Goal: Information Seeking & Learning: Check status

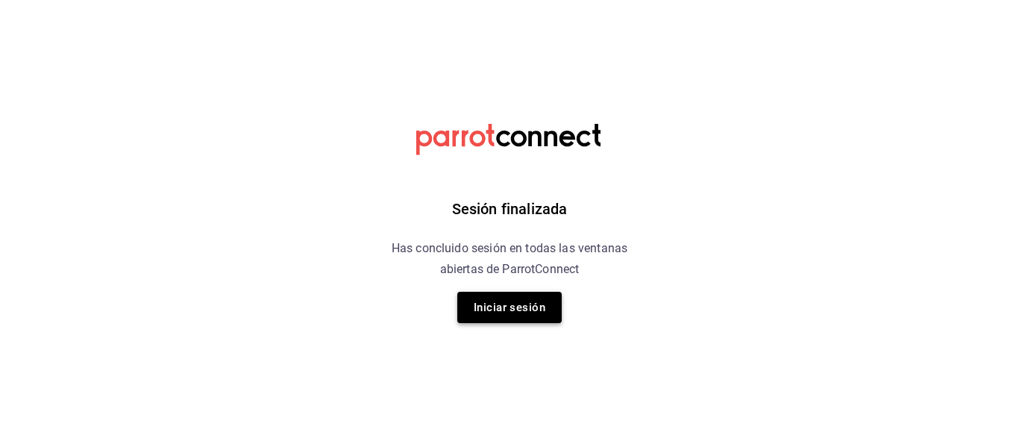
click at [476, 312] on button "Iniciar sesión" at bounding box center [509, 307] width 104 height 31
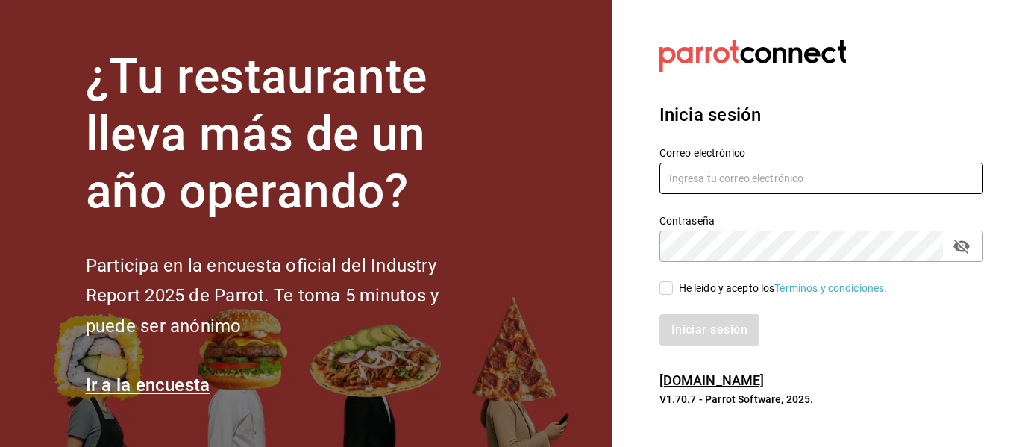
type input "[EMAIL_ADDRESS][DOMAIN_NAME]"
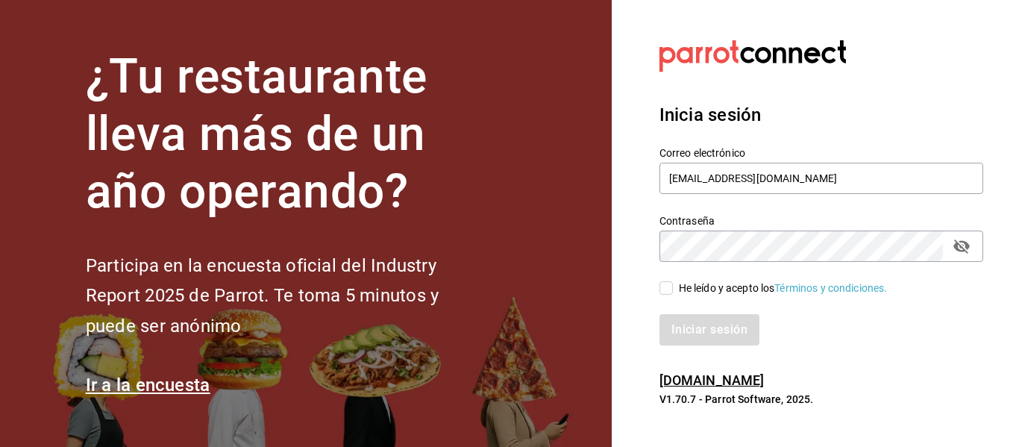
click at [658, 287] on div "He leído y acepto los Términos y condiciones." at bounding box center [813, 279] width 342 height 34
click at [660, 287] on input "He leído y acepto los Términos y condiciones." at bounding box center [666, 287] width 13 height 13
checkbox input "true"
click at [693, 328] on button "Iniciar sesión" at bounding box center [710, 329] width 101 height 31
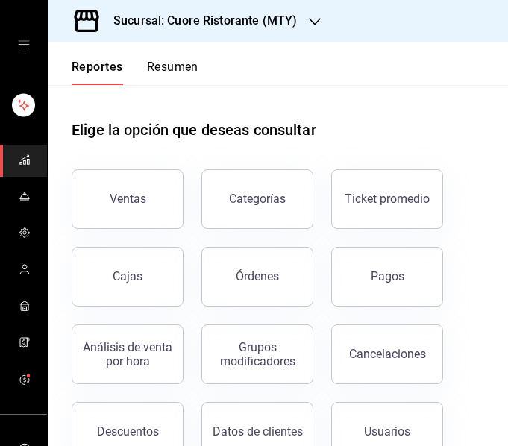
click at [287, 10] on div "Sucursal: Cuore Ristorante (MTY)" at bounding box center [193, 21] width 267 height 42
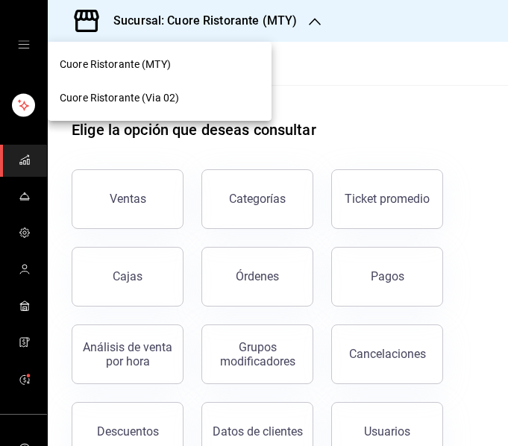
click at [209, 87] on div "Cuore Ristorante (Via 02)" at bounding box center [160, 98] width 224 height 34
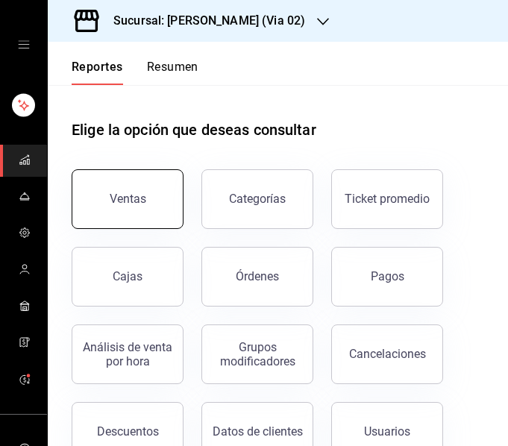
click at [146, 177] on button "Ventas" at bounding box center [128, 199] width 112 height 60
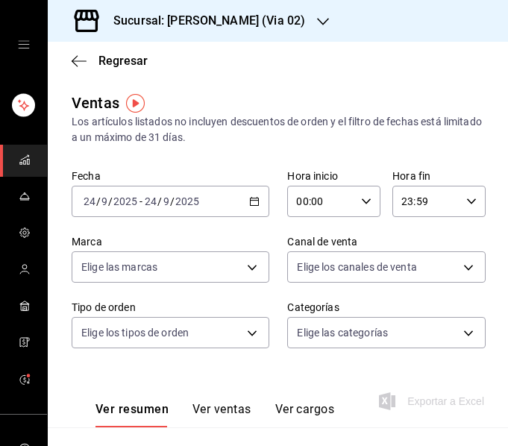
click at [240, 206] on div "2025-09-24 24 / 9 / 2025 - 2025-09-24 24 / 9 / 2025" at bounding box center [171, 201] width 198 height 31
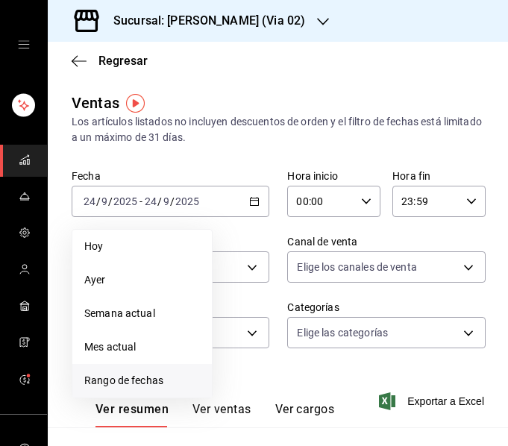
click at [95, 387] on span "Rango de fechas" at bounding box center [142, 381] width 116 height 16
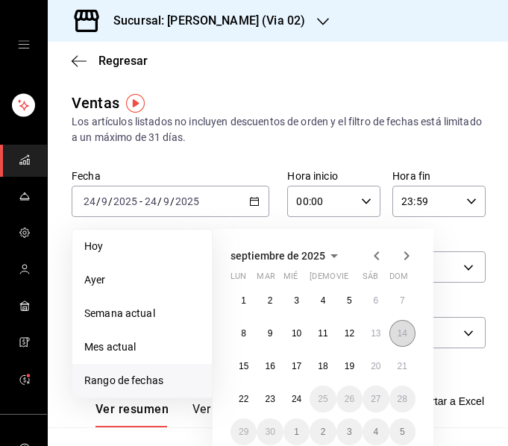
click at [399, 331] on abbr "14" at bounding box center [403, 333] width 10 height 10
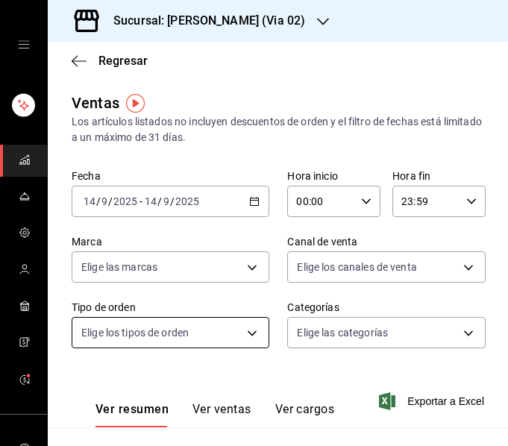
click at [129, 334] on body "Sucursal: Cuore Ristorante (Via 02) Regresar Ventas Los artículos listados no i…" at bounding box center [254, 223] width 508 height 446
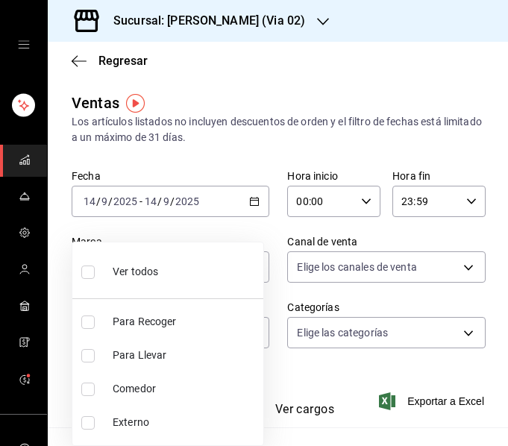
click at [105, 394] on li "Comedor" at bounding box center [167, 389] width 191 height 34
type input "eeda219f-e51e-4c64-9ee6-5e3958f84006"
checkbox input "true"
click at [201, 146] on div at bounding box center [254, 223] width 508 height 446
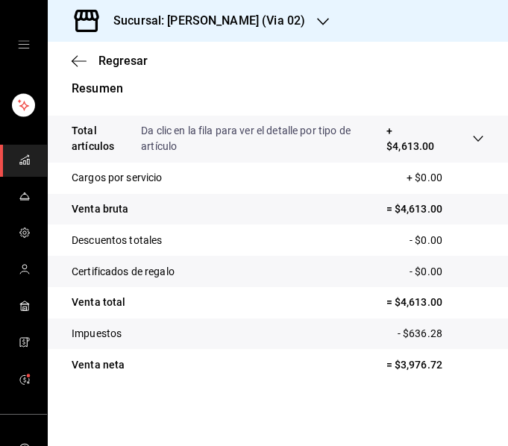
scroll to position [366, 0]
drag, startPoint x: 390, startPoint y: 307, endPoint x: 425, endPoint y: 305, distance: 35.1
click at [425, 305] on p "= $4,613.00" at bounding box center [436, 303] width 98 height 16
copy p "4,613.0"
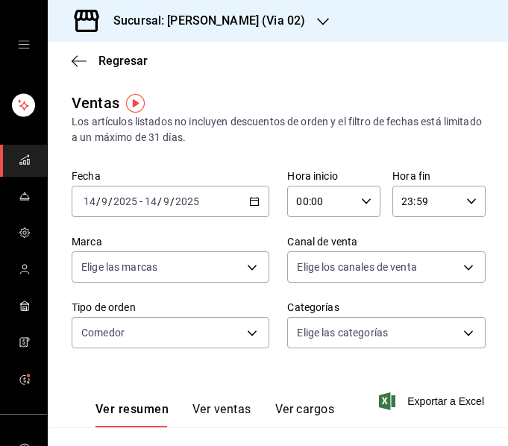
click at [249, 203] on icon "button" at bounding box center [254, 201] width 10 height 10
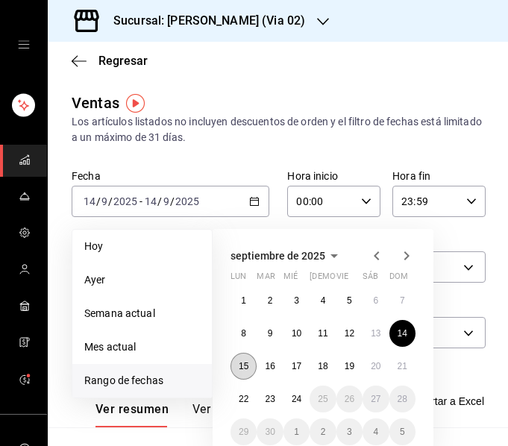
click at [238, 369] on button "15" at bounding box center [244, 366] width 26 height 27
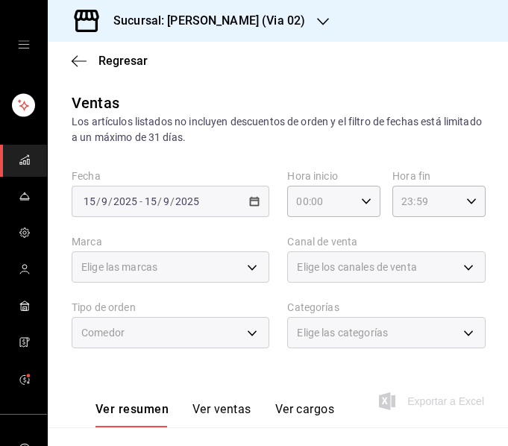
scroll to position [361, 0]
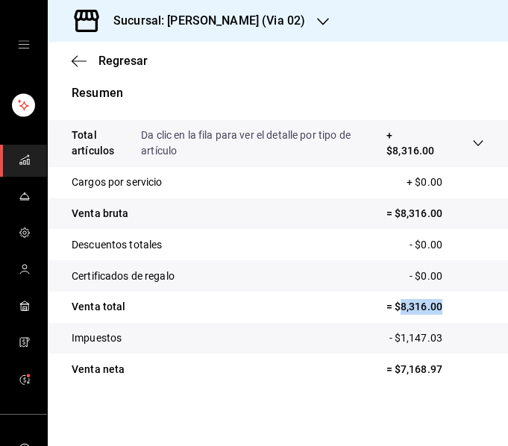
drag, startPoint x: 390, startPoint y: 307, endPoint x: 430, endPoint y: 313, distance: 40.9
click at [430, 313] on p "= $8,316.00" at bounding box center [436, 307] width 98 height 16
copy p "8,316.00"
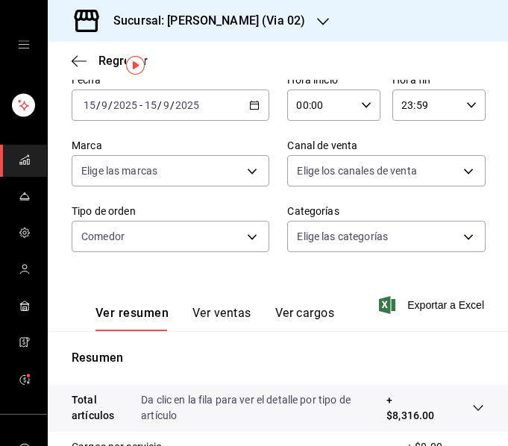
scroll to position [0, 0]
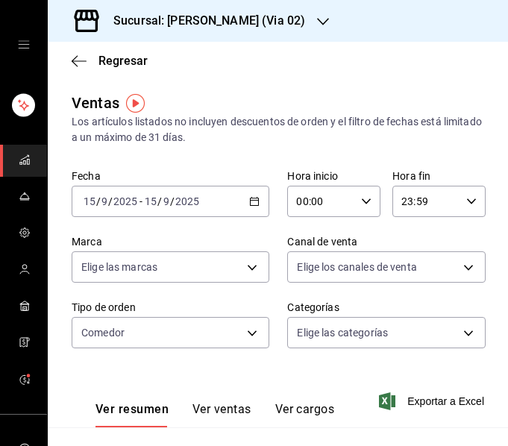
click at [251, 198] on \(Stroke\) "button" at bounding box center [254, 202] width 9 height 8
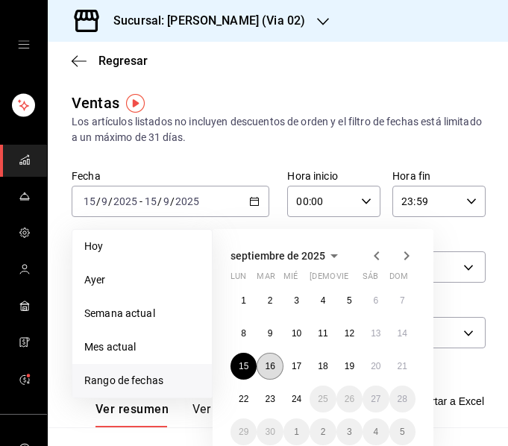
click at [264, 364] on button "16" at bounding box center [270, 366] width 26 height 27
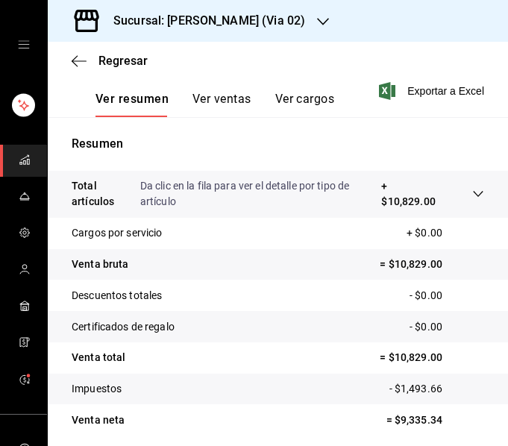
scroll to position [366, 0]
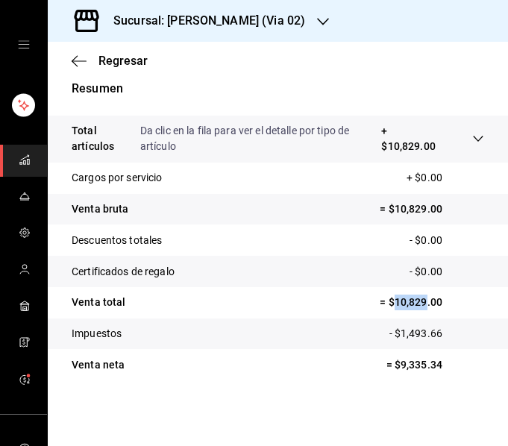
drag, startPoint x: 384, startPoint y: 305, endPoint x: 417, endPoint y: 307, distance: 32.9
click at [417, 307] on p "= $10,829.00" at bounding box center [432, 303] width 104 height 16
copy p "10,829"
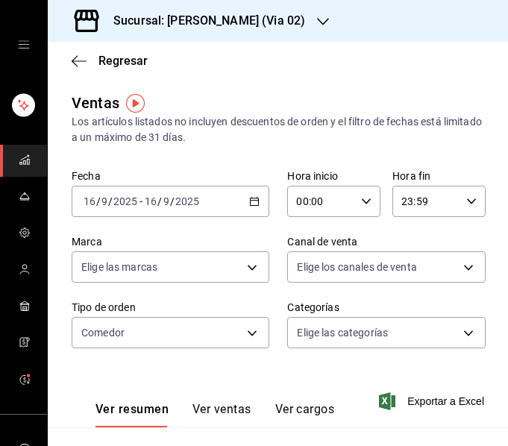
click at [232, 213] on div "[DATE] [DATE] - [DATE] [DATE]" at bounding box center [171, 201] width 198 height 31
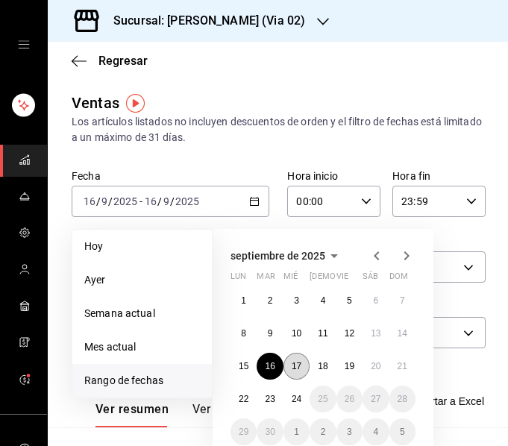
click at [292, 365] on abbr "17" at bounding box center [297, 366] width 10 height 10
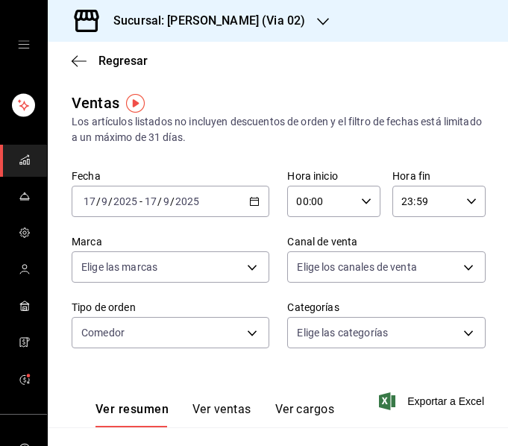
click at [235, 204] on div "2025-09-17 17 / 9 / 2025 - 2025-09-17 17 / 9 / 2025" at bounding box center [171, 201] width 198 height 31
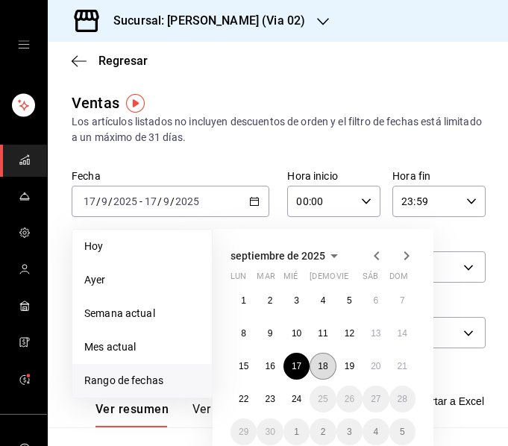
click at [325, 365] on abbr "18" at bounding box center [323, 366] width 10 height 10
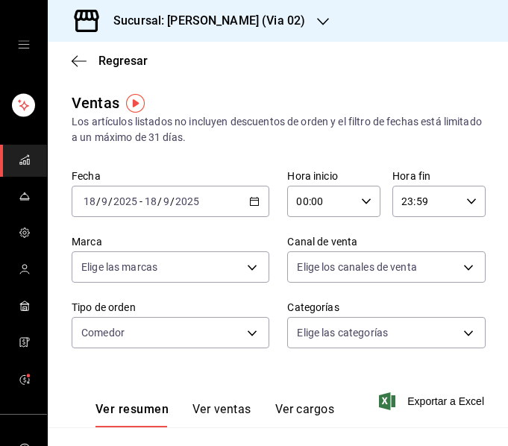
click at [249, 198] on icon "button" at bounding box center [254, 201] width 10 height 10
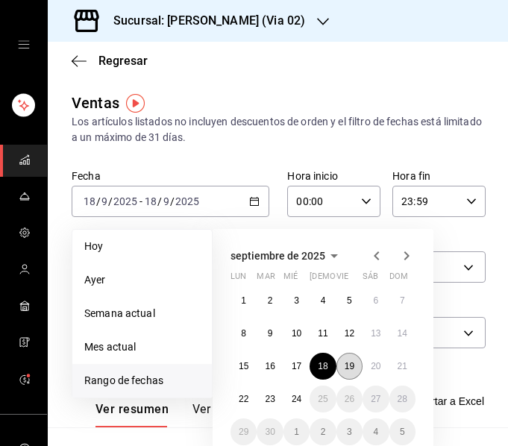
click at [351, 362] on abbr "19" at bounding box center [350, 366] width 10 height 10
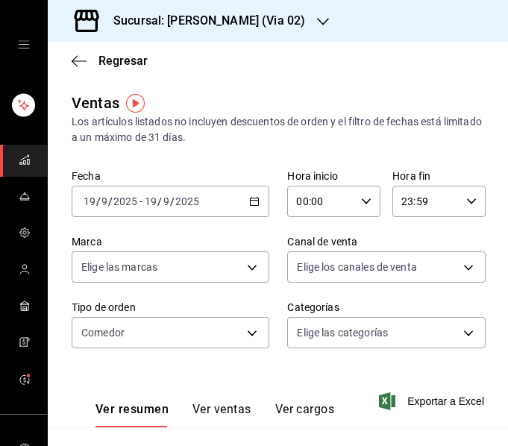
click at [231, 207] on div "[DATE] [DATE] - [DATE] [DATE]" at bounding box center [171, 201] width 198 height 31
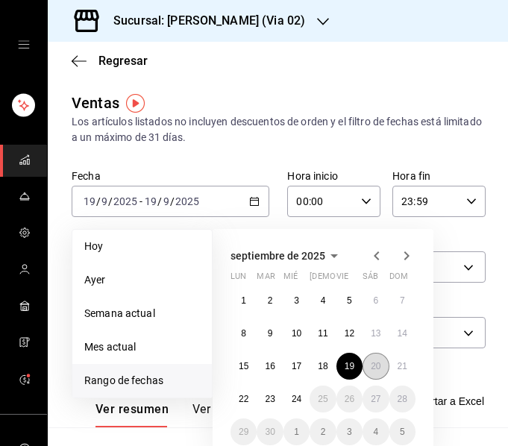
click at [376, 366] on abbr "20" at bounding box center [376, 366] width 10 height 10
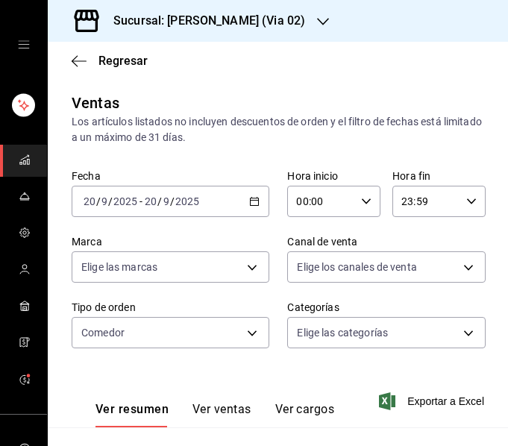
scroll to position [366, 0]
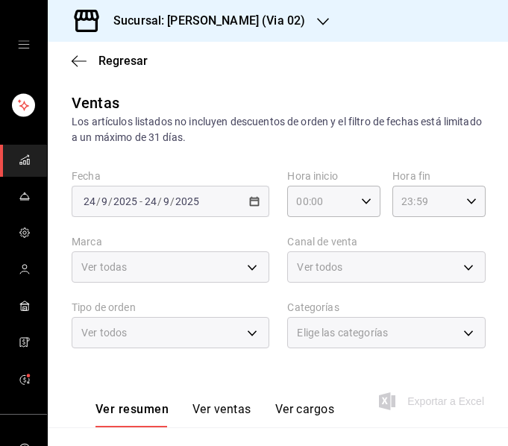
click at [291, 25] on h3 "Sucursal: [PERSON_NAME] (Via 02)" at bounding box center [203, 21] width 204 height 18
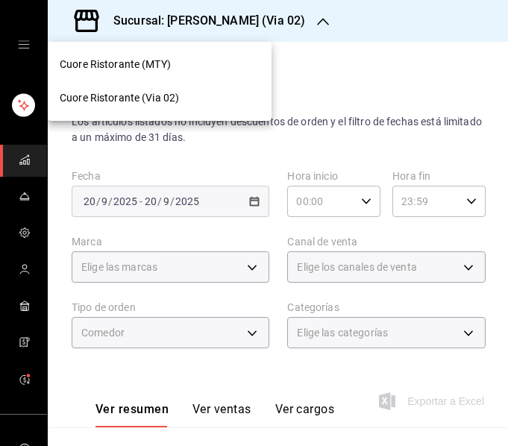
click at [214, 65] on div "Cuore Ristorante (MTY)" at bounding box center [160, 65] width 200 height 16
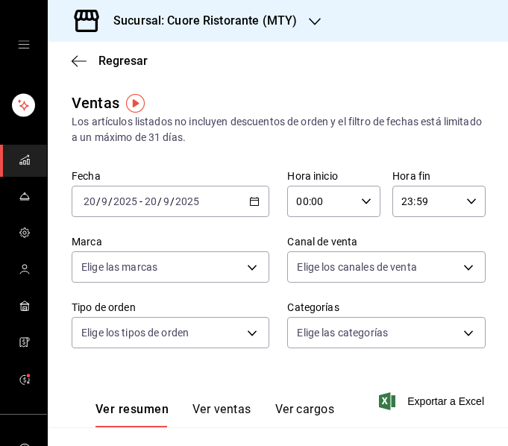
click at [252, 200] on icon "button" at bounding box center [254, 201] width 10 height 10
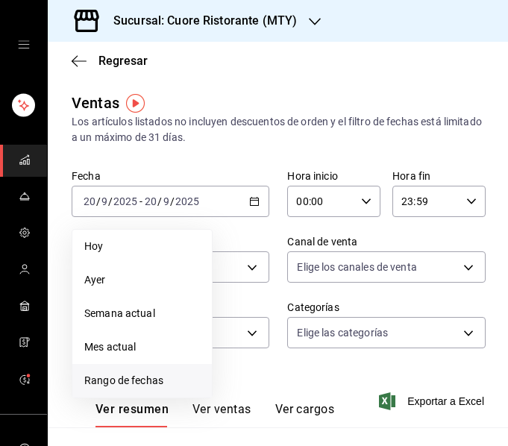
click at [190, 374] on span "Rango de fechas" at bounding box center [142, 381] width 116 height 16
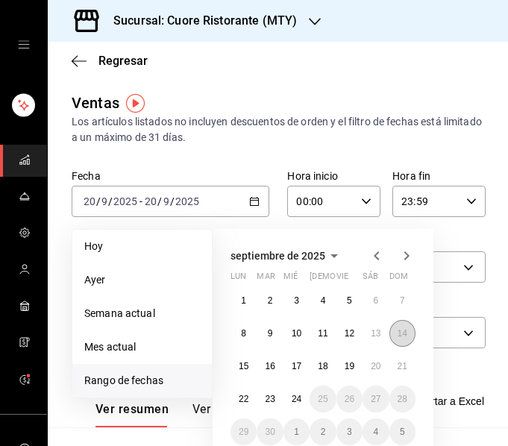
click at [403, 331] on abbr "14" at bounding box center [403, 333] width 10 height 10
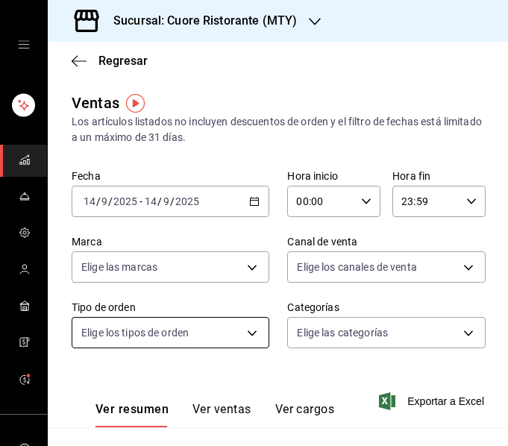
click at [214, 333] on body "Sucursal: Cuore Ristorante (MTY) Regresar Ventas Los artículos listados no incl…" at bounding box center [254, 223] width 508 height 446
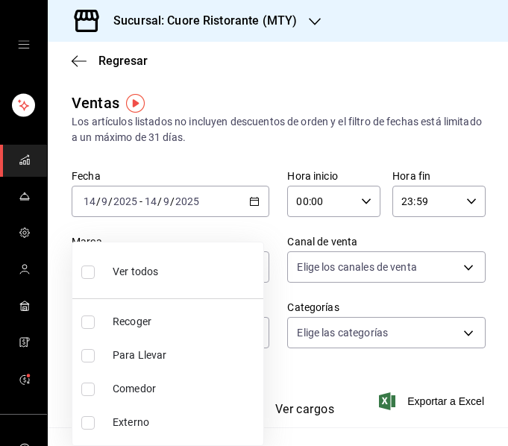
click at [149, 393] on span "Comedor" at bounding box center [185, 389] width 145 height 16
type input "de6ffb1b-3f74-40a6-8be4-175525c971ed"
checkbox input "true"
click at [212, 143] on div at bounding box center [254, 223] width 508 height 446
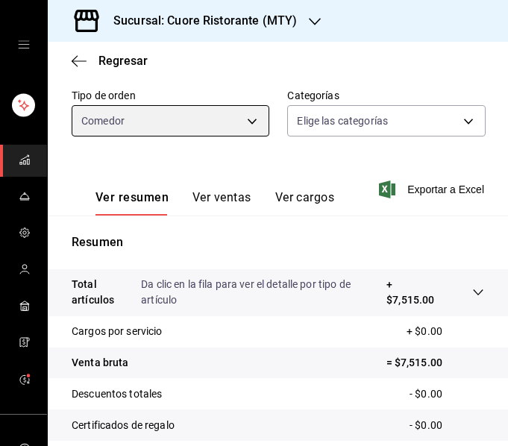
scroll to position [278, 0]
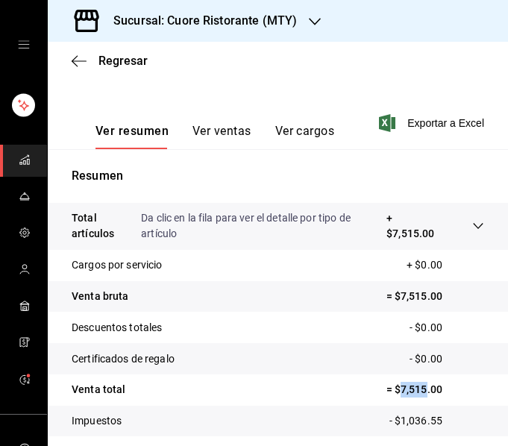
drag, startPoint x: 390, startPoint y: 395, endPoint x: 414, endPoint y: 397, distance: 24.7
click at [414, 397] on p "= $7,515.00" at bounding box center [436, 390] width 98 height 16
copy p "7,515"
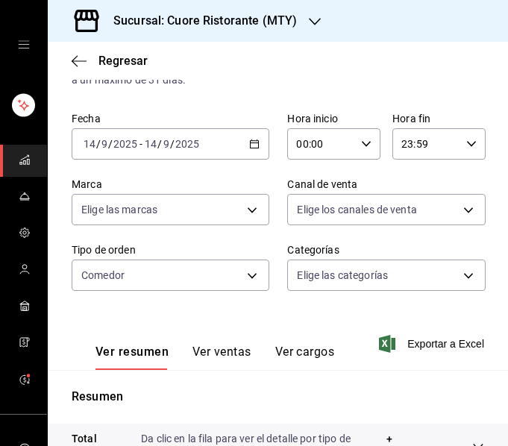
scroll to position [0, 0]
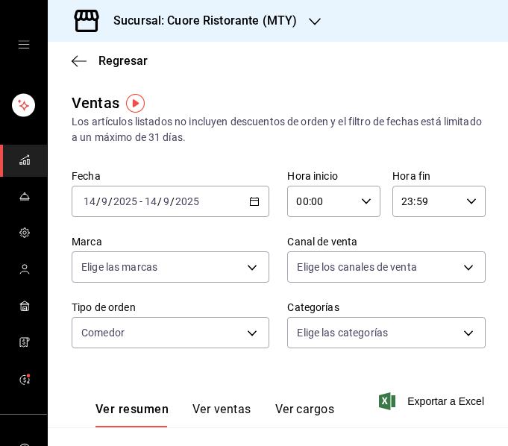
click at [234, 211] on div "[DATE] [DATE] - [DATE] [DATE]" at bounding box center [171, 201] width 198 height 31
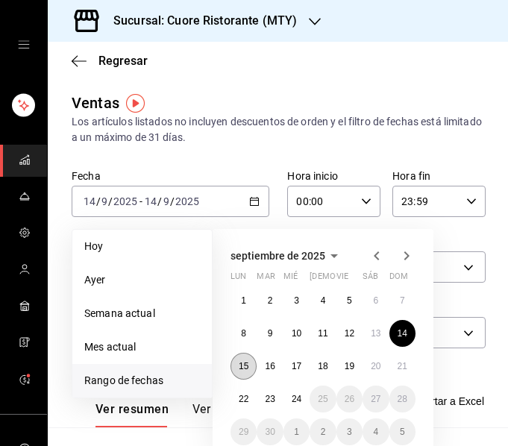
click at [243, 366] on abbr "15" at bounding box center [244, 366] width 10 height 10
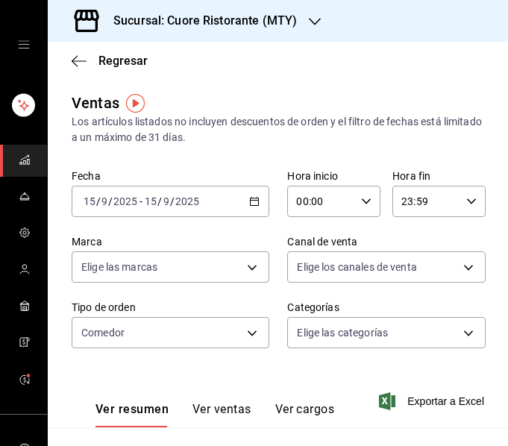
click at [237, 194] on div "[DATE] [DATE] - [DATE] [DATE]" at bounding box center [171, 201] width 198 height 31
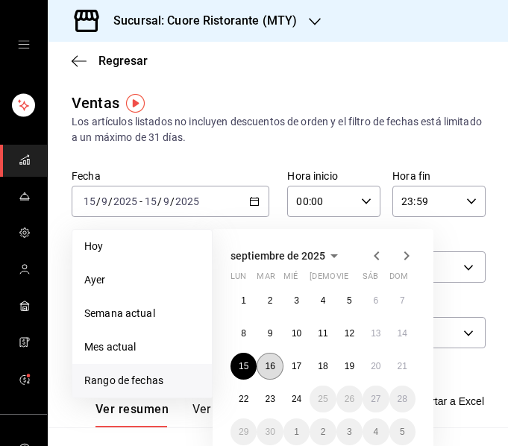
click at [275, 372] on button "16" at bounding box center [270, 366] width 26 height 27
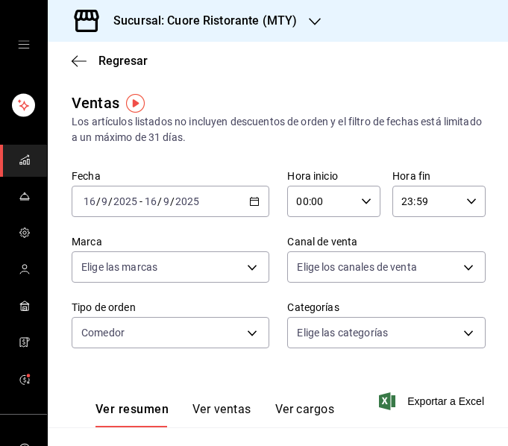
click at [243, 211] on div "[DATE] [DATE] - [DATE] [DATE]" at bounding box center [171, 201] width 198 height 31
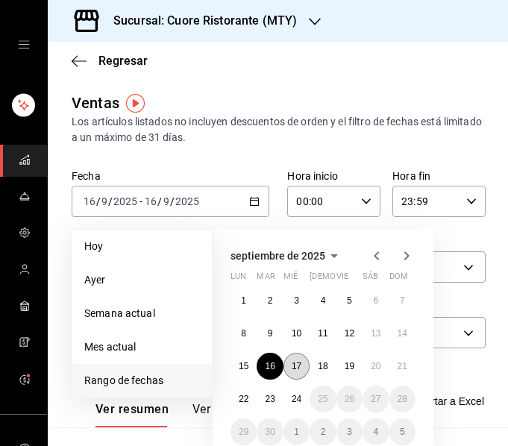
click at [290, 365] on button "17" at bounding box center [297, 366] width 26 height 27
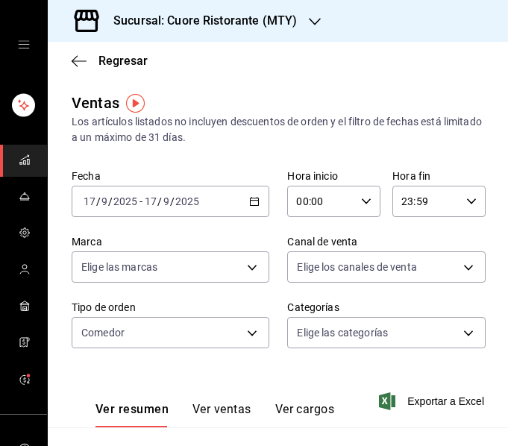
click at [249, 202] on icon "button" at bounding box center [254, 201] width 10 height 10
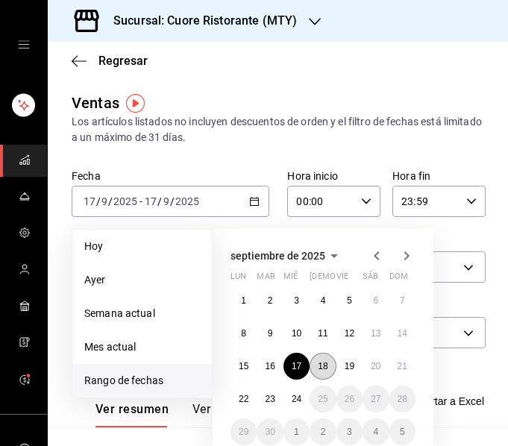
click at [320, 365] on abbr "18" at bounding box center [323, 366] width 10 height 10
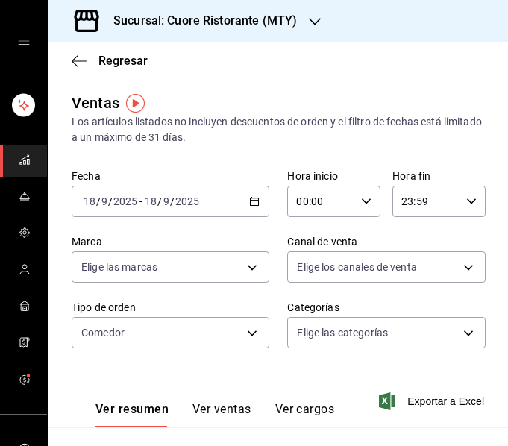
click at [246, 217] on div "Fecha [DATE] [DATE] - [DATE] [DATE] Hora inicio 00:00 Hora inicio Hora fin 23:5…" at bounding box center [278, 267] width 413 height 197
click at [246, 210] on div "[DATE] [DATE] - [DATE] [DATE]" at bounding box center [171, 201] width 198 height 31
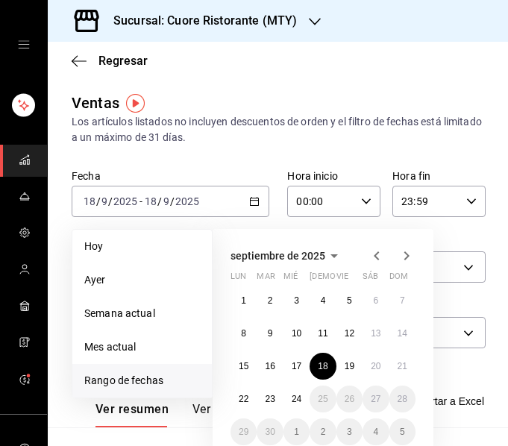
click at [362, 374] on div "1 2 3 4 5 6 7 8 9 10 11 12 13 14 15 16 17 18 19 20 21 22 23 24 25 26 27 28 29 3…" at bounding box center [323, 366] width 185 height 158
click at [357, 370] on button "19" at bounding box center [350, 366] width 26 height 27
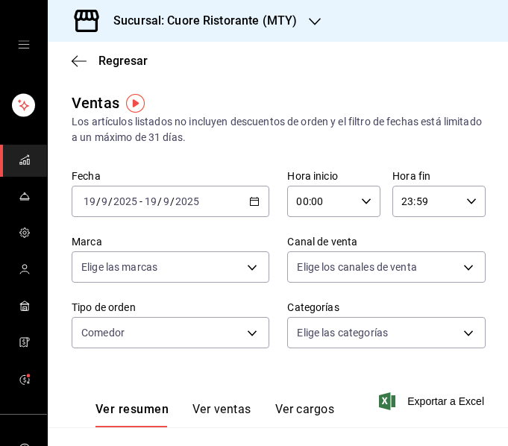
click at [251, 194] on div "[DATE] [DATE] - [DATE] [DATE]" at bounding box center [171, 201] width 198 height 31
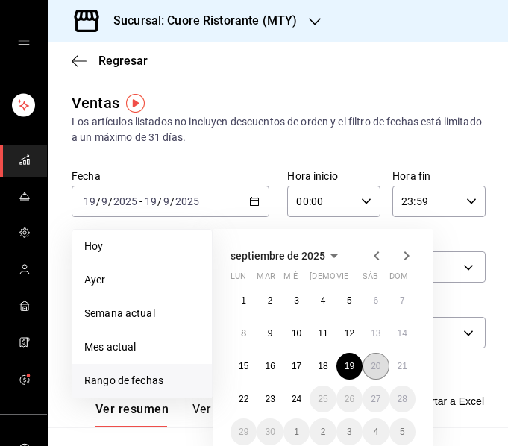
click at [378, 358] on button "20" at bounding box center [376, 366] width 26 height 27
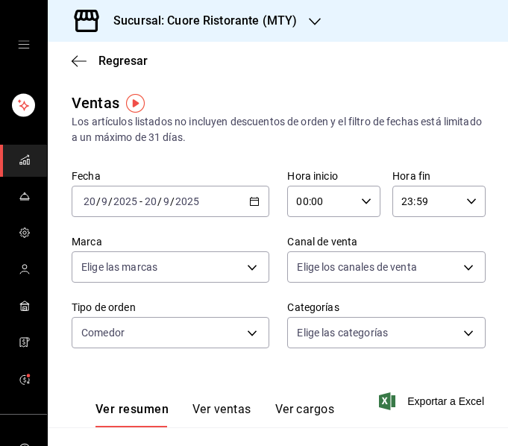
click at [251, 200] on icon "button" at bounding box center [254, 201] width 10 height 10
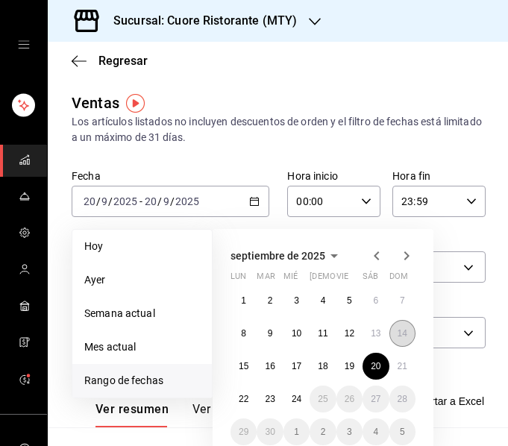
click at [407, 332] on abbr "14" at bounding box center [403, 333] width 10 height 10
click at [380, 361] on abbr "20" at bounding box center [376, 366] width 10 height 10
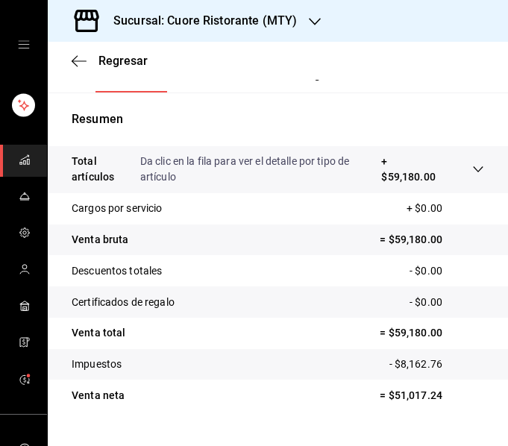
scroll to position [351, 0]
